Goal: Obtain resource: Download file/media

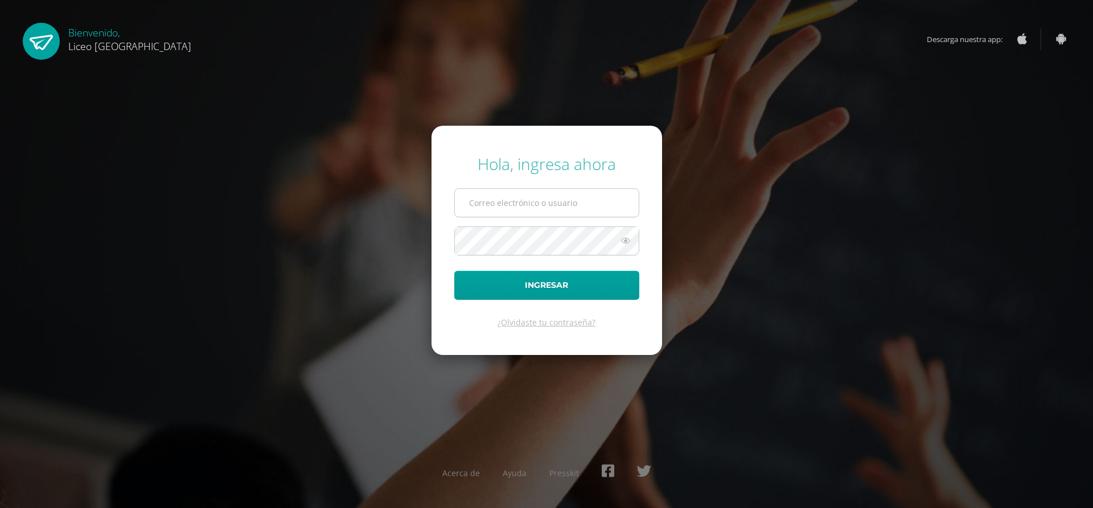
click at [486, 209] on input "text" at bounding box center [547, 203] width 184 height 28
type input "gerardo.callejas@liceoguatemala.edu.gt"
click at [454, 271] on button "Ingresar" at bounding box center [546, 285] width 185 height 29
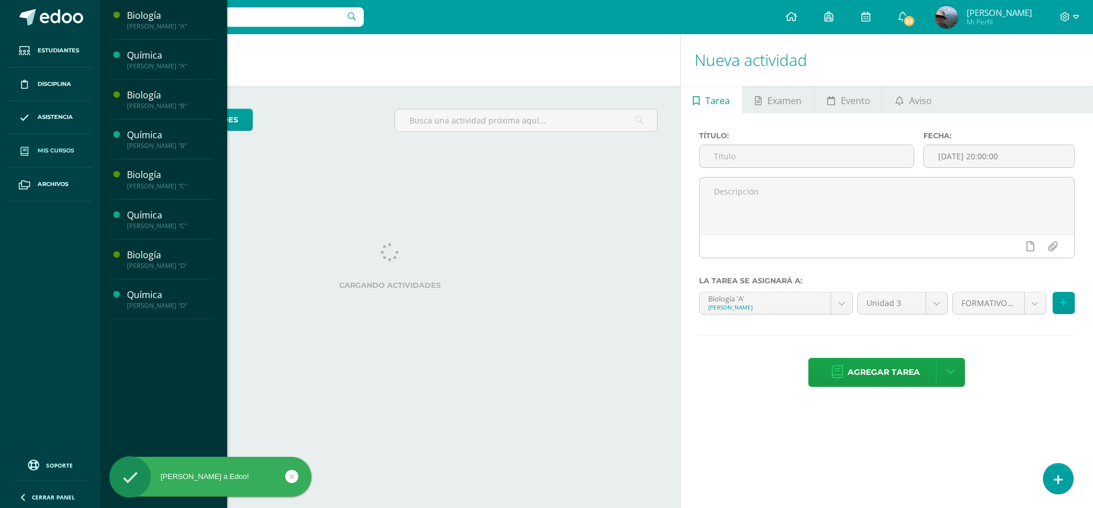
click at [73, 147] on span "Mis cursos" at bounding box center [56, 150] width 36 height 9
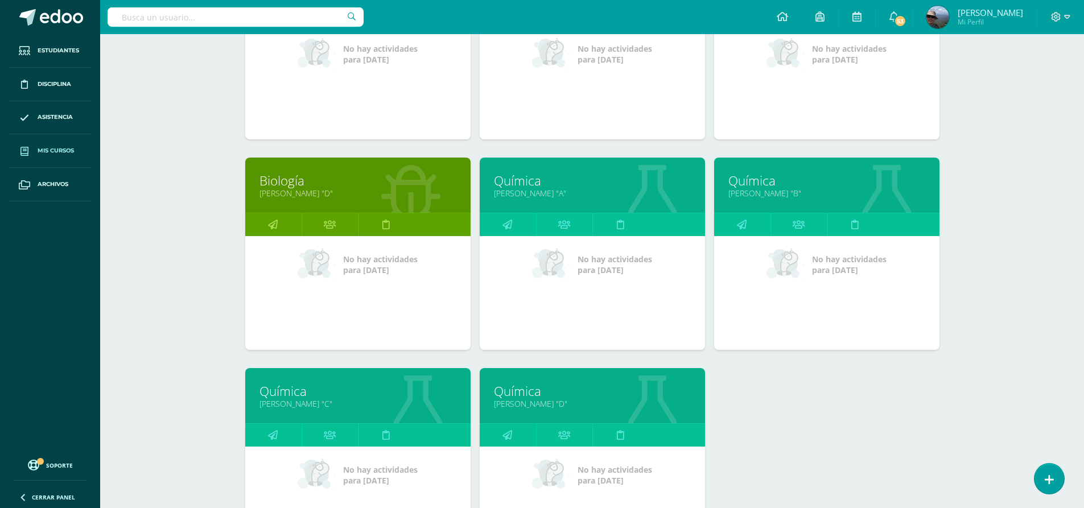
scroll to position [285, 0]
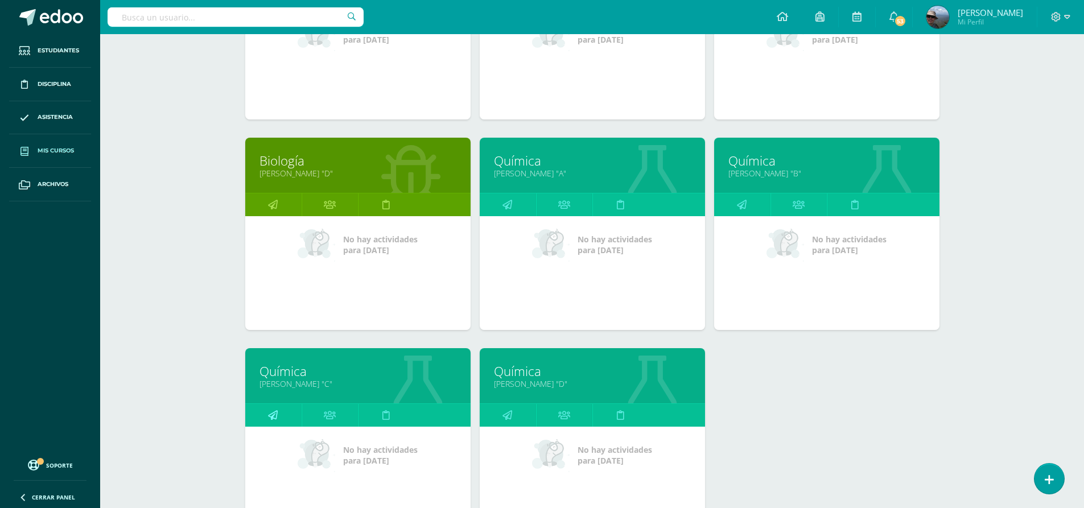
click at [277, 411] on link at bounding box center [273, 415] width 56 height 23
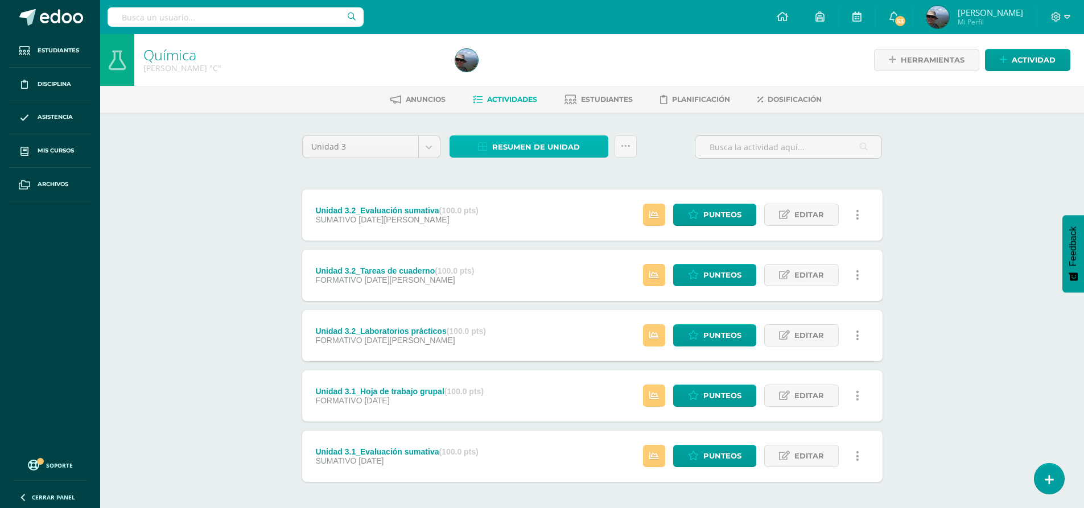
click at [550, 151] on span "Resumen de unidad" at bounding box center [536, 147] width 88 height 21
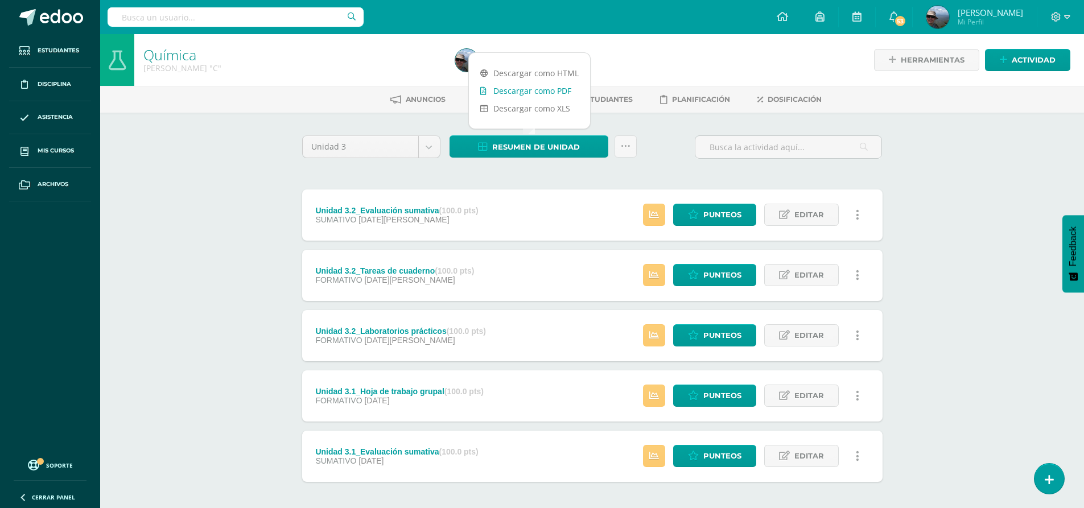
click at [545, 94] on link "Descargar como PDF" at bounding box center [529, 91] width 121 height 18
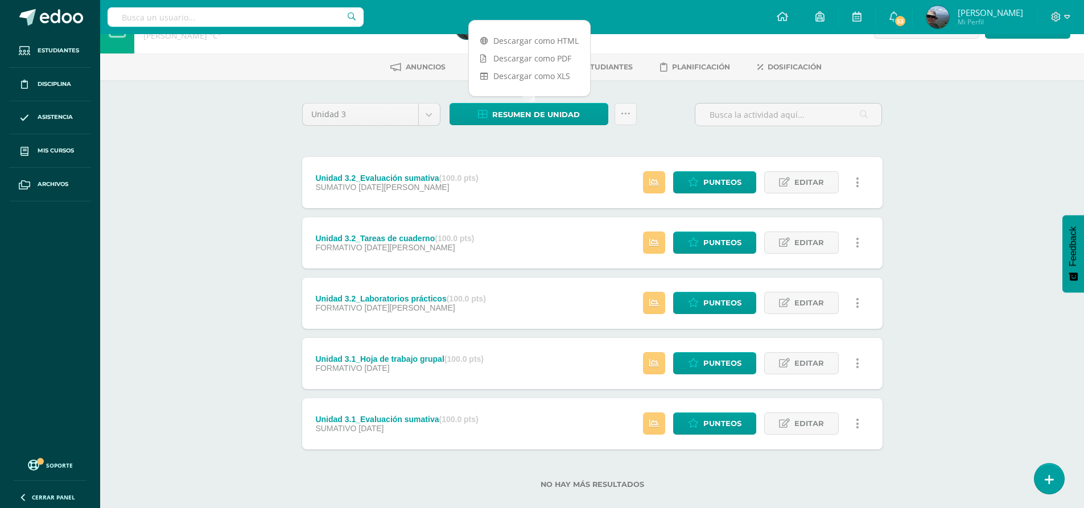
scroll to position [50, 0]
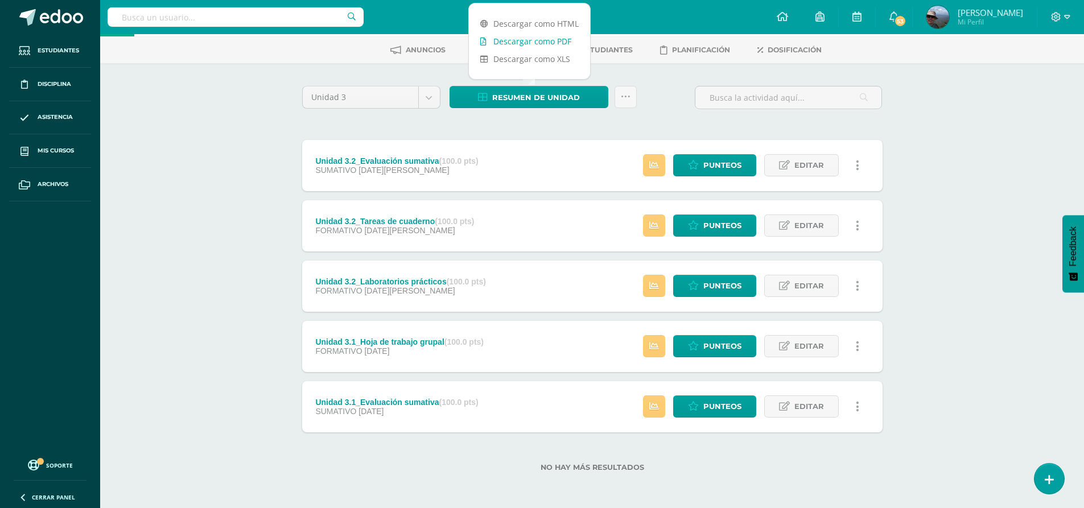
click at [531, 42] on link "Descargar como PDF" at bounding box center [529, 41] width 121 height 18
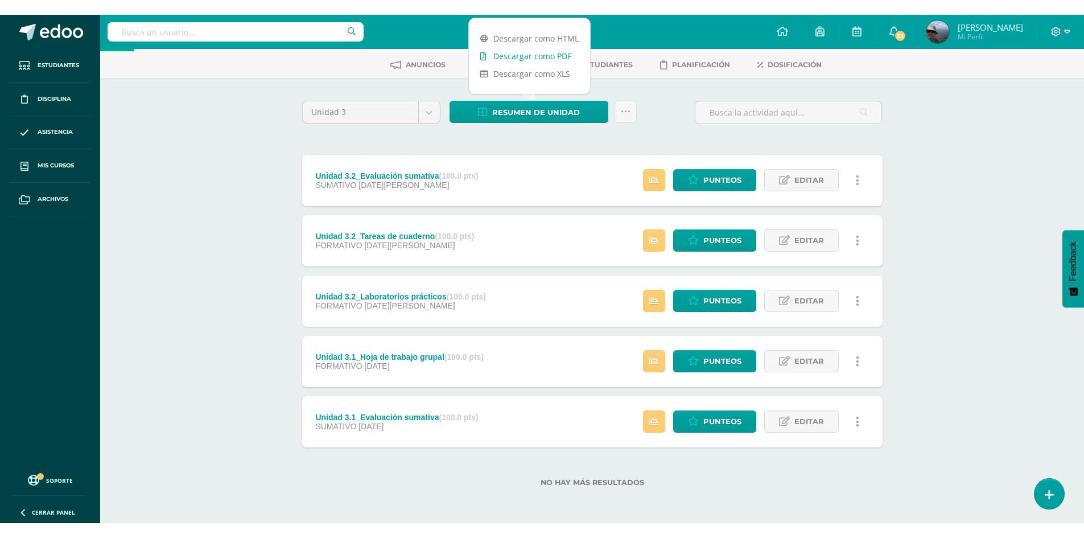
scroll to position [20, 0]
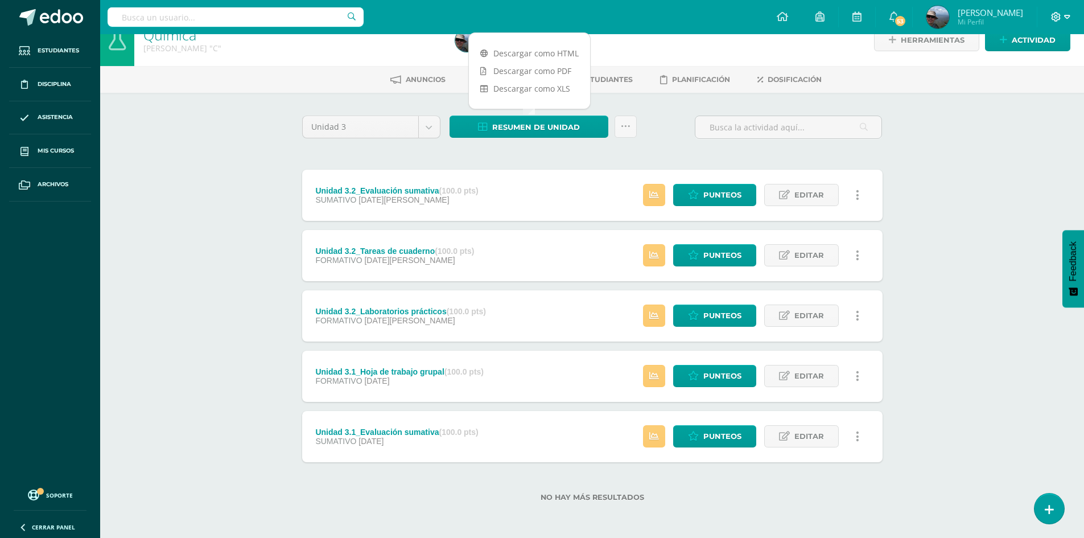
click at [1064, 16] on icon at bounding box center [1067, 17] width 6 height 4
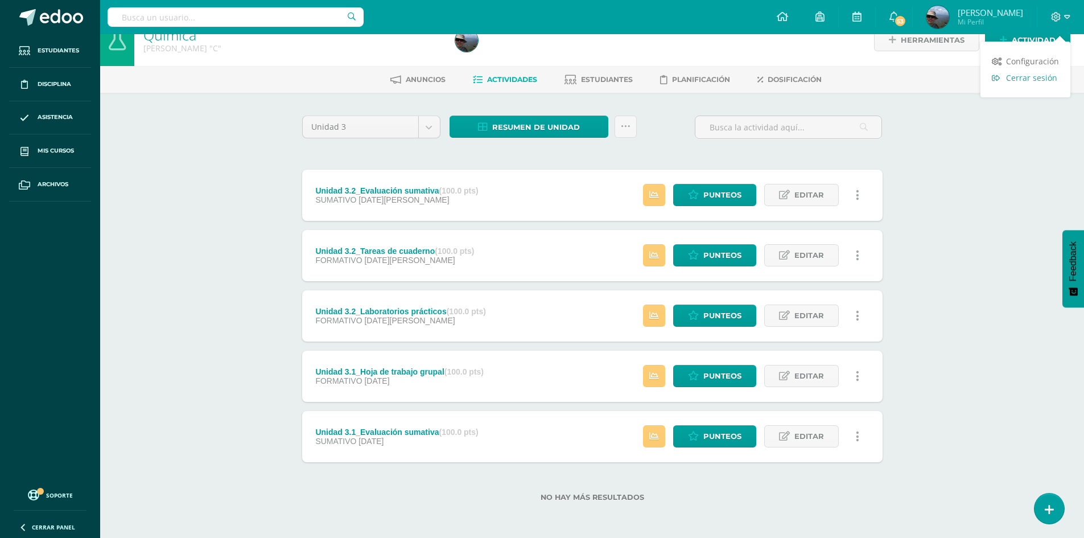
click at [1035, 77] on span "Cerrar sesión" at bounding box center [1031, 77] width 51 height 11
